Goal: Check status: Check status

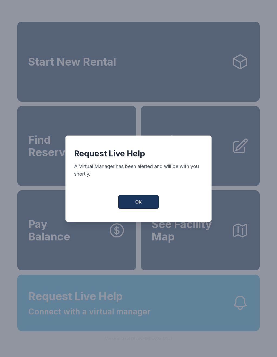
click at [138, 205] on span "OK" at bounding box center [138, 202] width 7 height 7
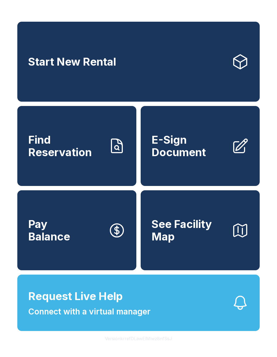
click at [240, 64] on icon at bounding box center [240, 61] width 17 height 17
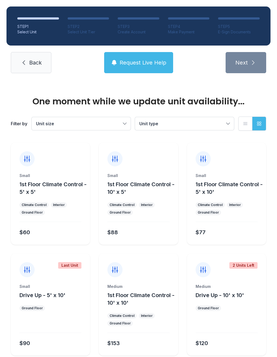
click at [33, 69] on link "Back" at bounding box center [31, 62] width 41 height 21
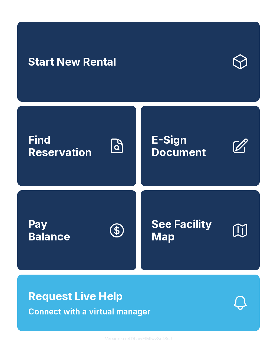
click at [174, 318] on button "Request Live Help Connect with a virtual manager" at bounding box center [138, 302] width 243 height 56
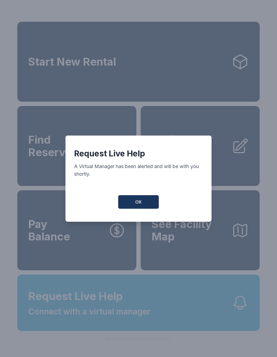
click at [149, 204] on button "OK" at bounding box center [138, 202] width 41 height 14
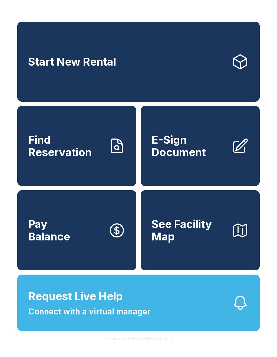
click at [144, 346] on button "Version krrefDLawElMlwz8nfSsJ" at bounding box center [139, 338] width 76 height 15
click at [188, 312] on button "Request Live Help Connect with a virtual manager" at bounding box center [138, 302] width 243 height 56
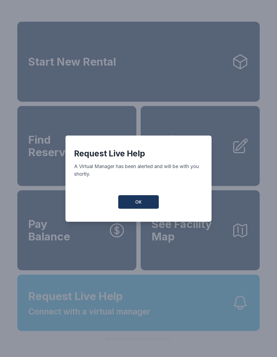
click at [142, 204] on button "OK" at bounding box center [138, 202] width 41 height 14
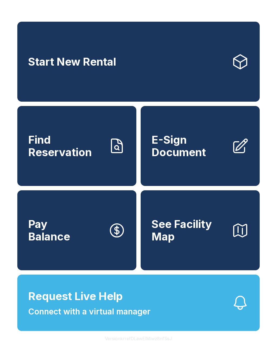
click at [174, 229] on span "See Facility Map" at bounding box center [190, 230] width 76 height 25
click at [90, 147] on span "Find Reservation" at bounding box center [66, 146] width 76 height 25
